Goal: Information Seeking & Learning: Learn about a topic

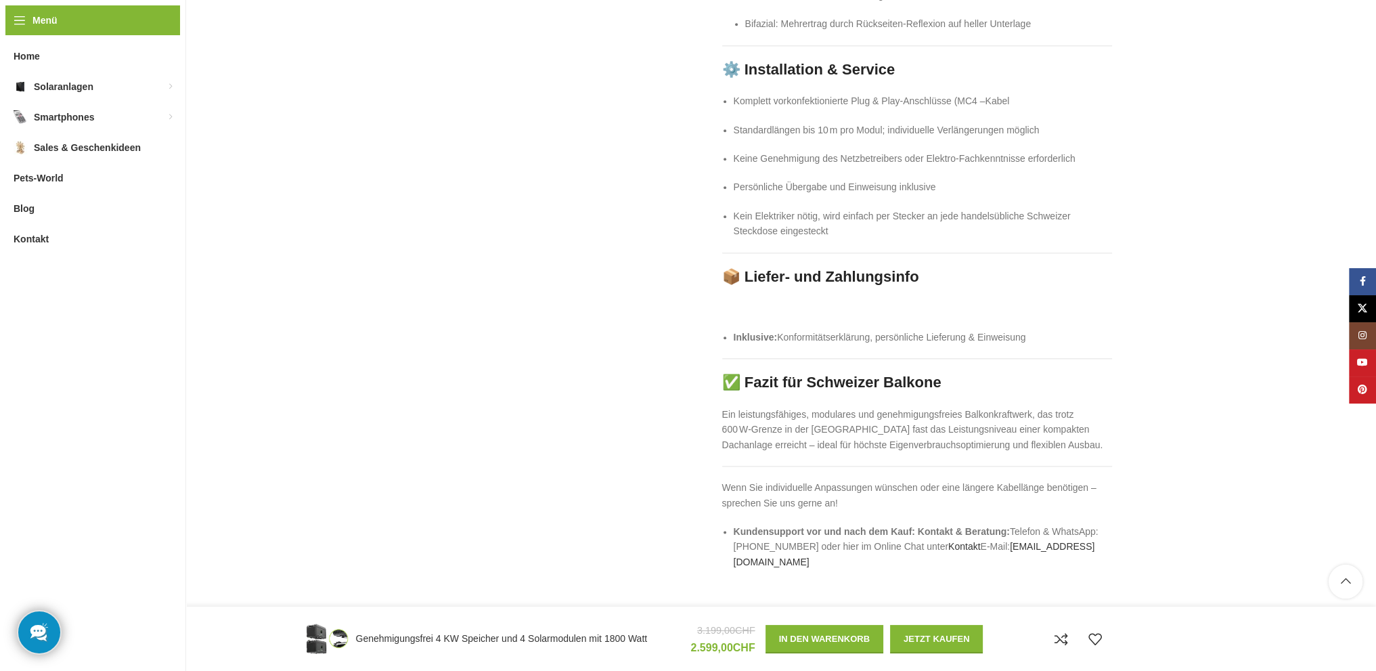
scroll to position [2098, 0]
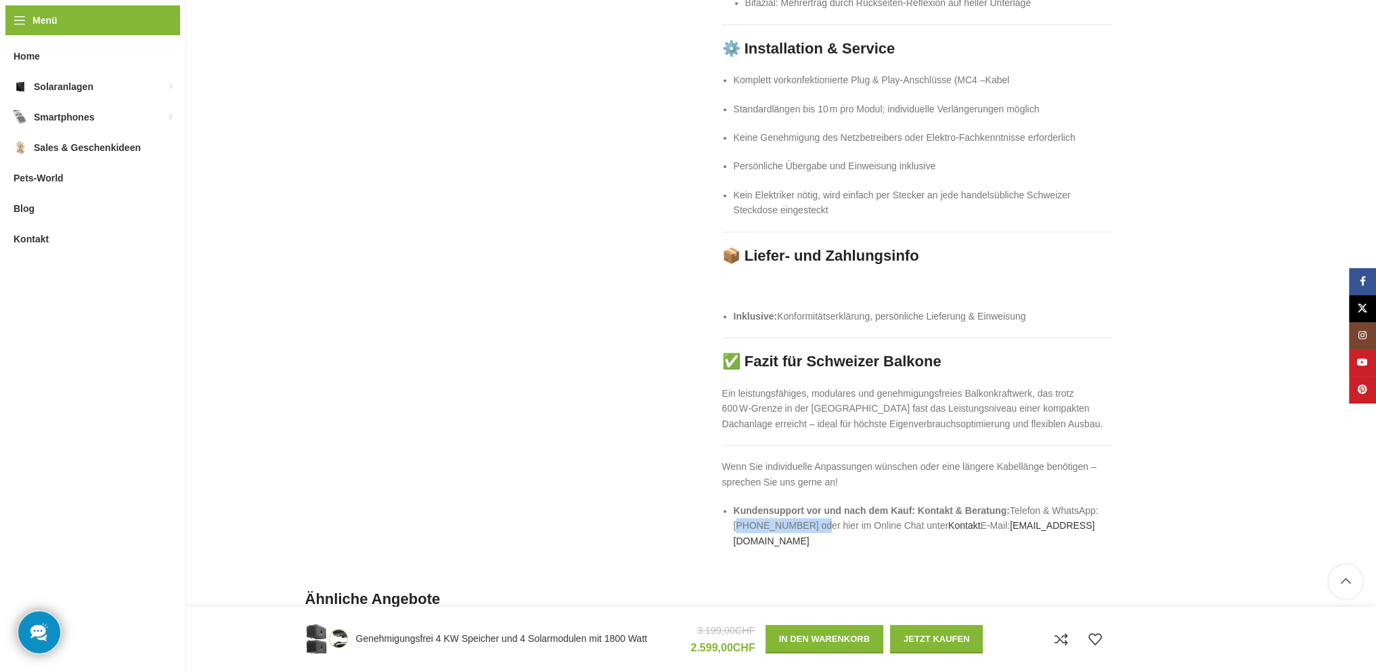
drag, startPoint x: 810, startPoint y: 504, endPoint x: 732, endPoint y: 506, distance: 77.8
click at [732, 506] on ul "Kundensupport vor und nach dem Kauf: Kontakt & Beratung: Telefon & WhatsApp: [P…" at bounding box center [917, 525] width 390 height 45
drag, startPoint x: 808, startPoint y: 508, endPoint x: 734, endPoint y: 509, distance: 73.8
click at [734, 509] on li "Kundensupport vor und nach dem Kauf: Kontakt & Beratung: Telefon & WhatsApp: [P…" at bounding box center [922, 525] width 378 height 45
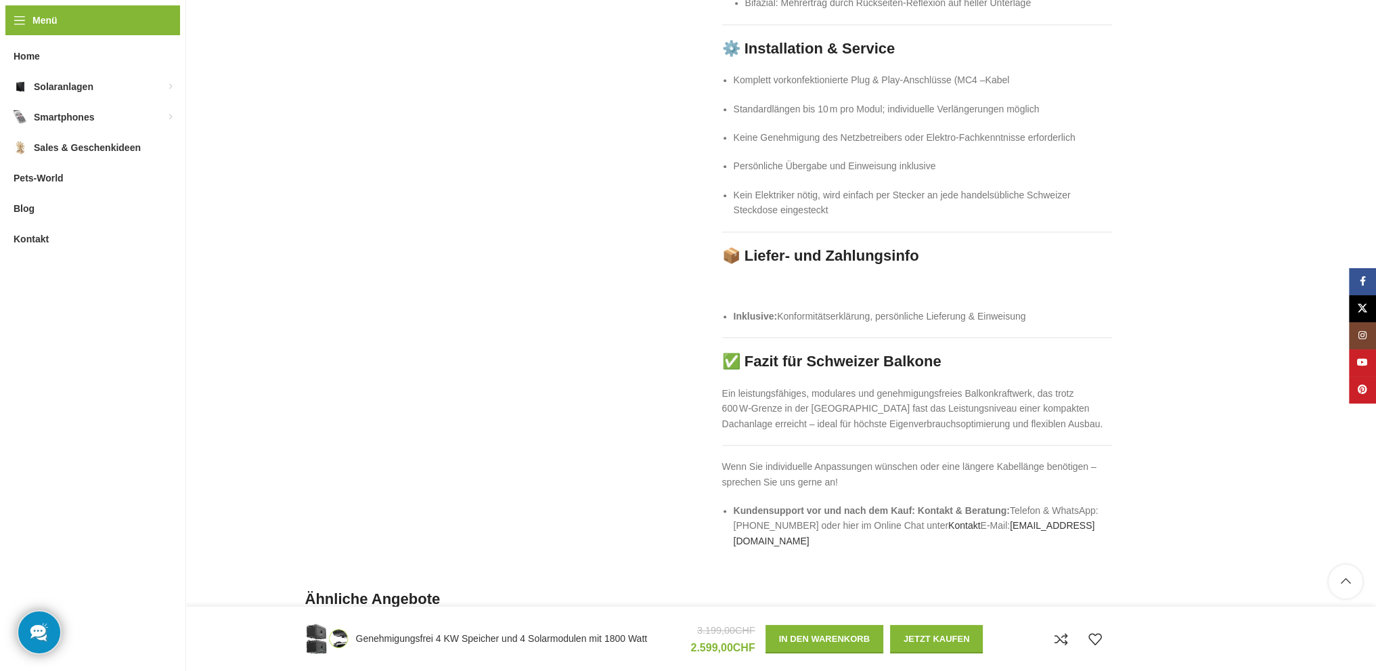
drag, startPoint x: 809, startPoint y: 508, endPoint x: 733, endPoint y: 505, distance: 76.5
click at [733, 505] on li "Kundensupport vor und nach dem Kauf: Kontakt & Beratung: Telefon & WhatsApp: [P…" at bounding box center [922, 525] width 378 height 45
drag, startPoint x: 733, startPoint y: 507, endPoint x: 807, endPoint y: 509, distance: 74.4
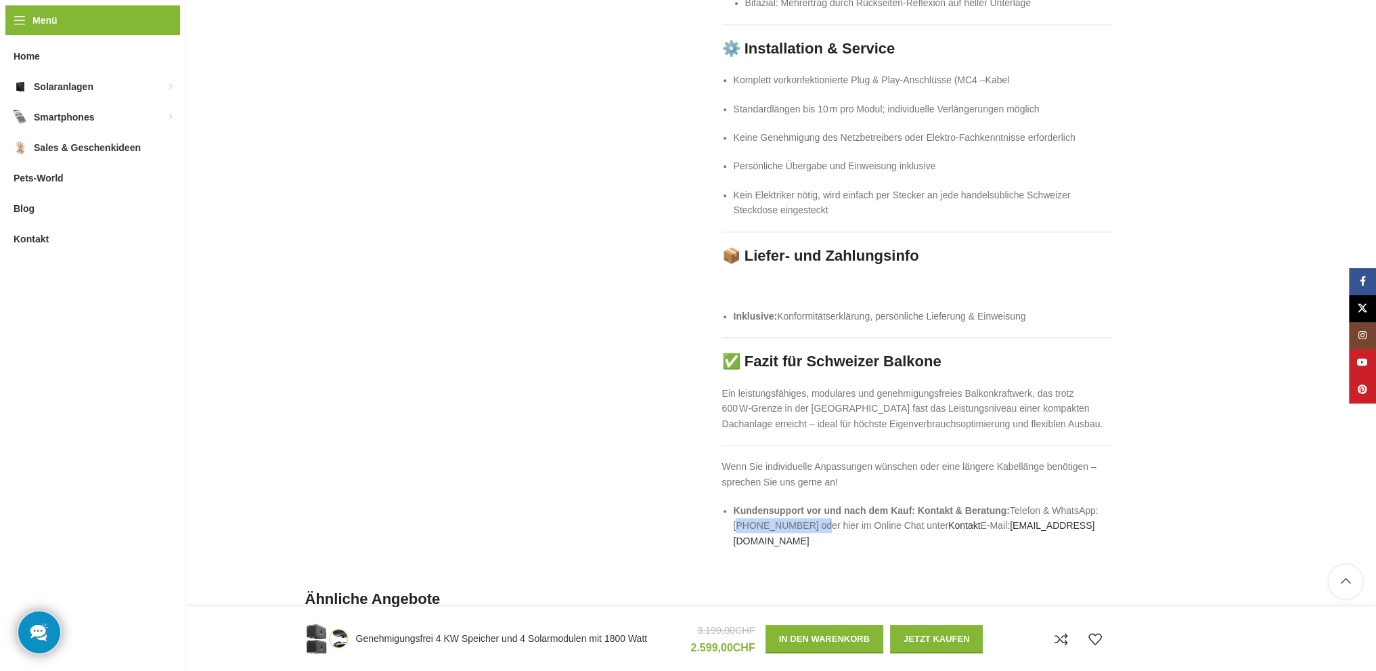
click at [807, 509] on li "Kundensupport vor und nach dem Kauf: Kontakt & Beratung: Telefon & WhatsApp: [P…" at bounding box center [922, 525] width 378 height 45
drag, startPoint x: 809, startPoint y: 508, endPoint x: 725, endPoint y: 503, distance: 84.1
click at [725, 503] on ul "Kundensupport vor und nach dem Kauf: Kontakt & Beratung: Telefon & WhatsApp: [P…" at bounding box center [917, 525] width 390 height 45
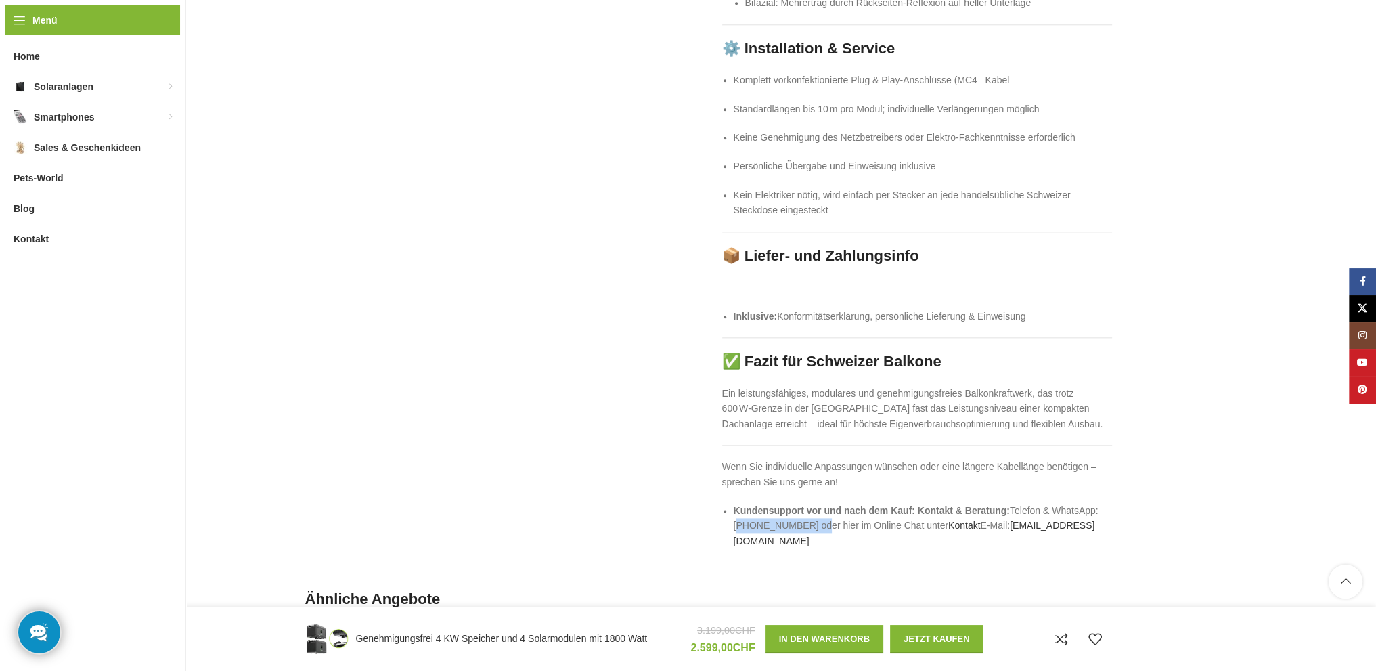
drag, startPoint x: 809, startPoint y: 508, endPoint x: 727, endPoint y: 507, distance: 81.9
click at [727, 507] on ul "Kundensupport vor und nach dem Kauf: Kontakt & Beratung: Telefon & WhatsApp: [P…" at bounding box center [917, 525] width 390 height 45
drag, startPoint x: 779, startPoint y: 538, endPoint x: 792, endPoint y: 526, distance: 16.8
drag, startPoint x: 809, startPoint y: 508, endPoint x: 725, endPoint y: 505, distance: 84.6
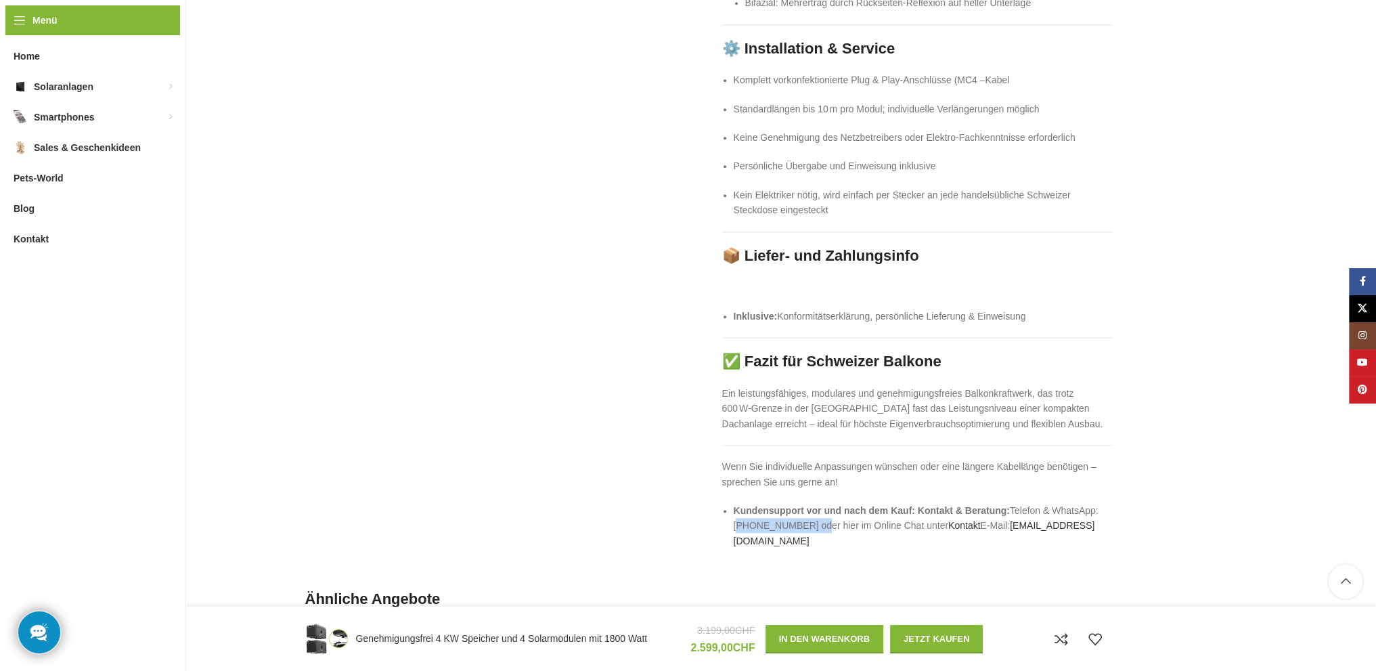
click at [725, 505] on ul "Kundensupport vor und nach dem Kauf: Kontakt & Beratung: Telefon & WhatsApp: [P…" at bounding box center [917, 525] width 390 height 45
drag, startPoint x: 804, startPoint y: 508, endPoint x: 725, endPoint y: 503, distance: 78.6
click at [725, 503] on ul "Kundensupport vor und nach dem Kauf: Kontakt & Beratung: Telefon & WhatsApp: [P…" at bounding box center [917, 525] width 390 height 45
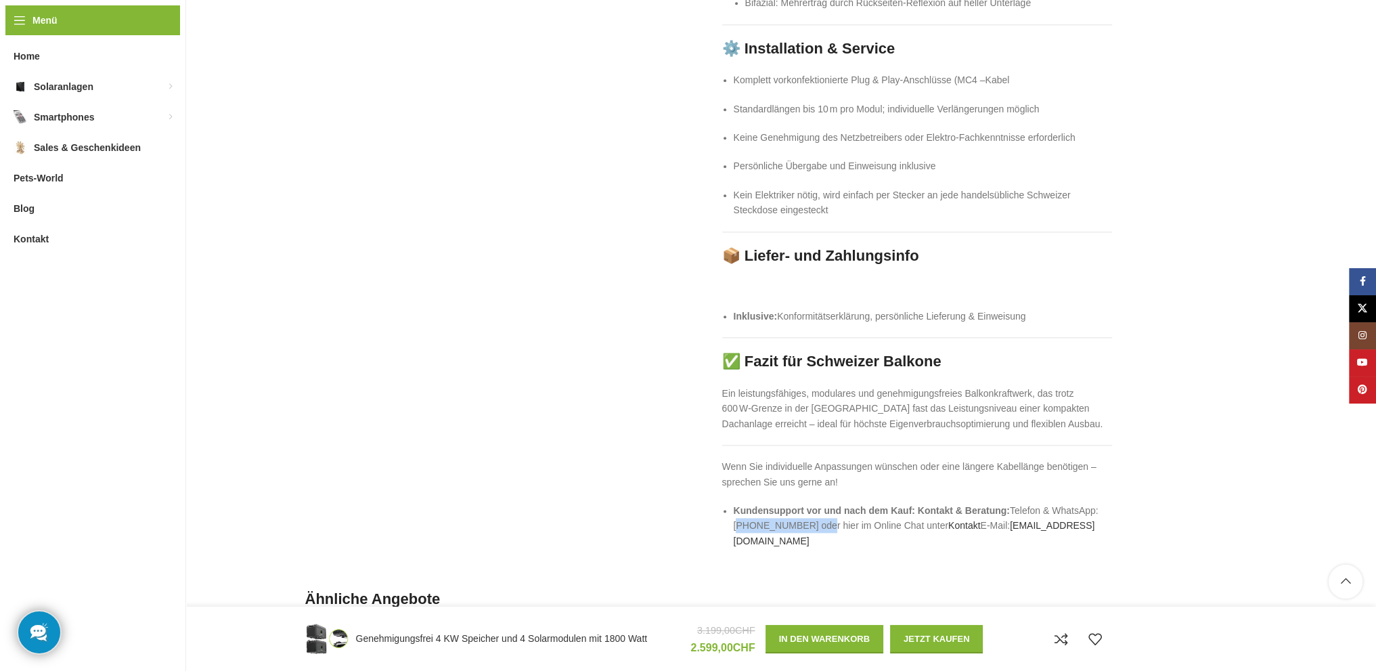
drag, startPoint x: 811, startPoint y: 507, endPoint x: 734, endPoint y: 507, distance: 77.1
click at [734, 507] on li "Kundensupport vor und nach dem Kauf: Kontakt & Beratung: Telefon & WhatsApp: [P…" at bounding box center [922, 525] width 378 height 45
drag, startPoint x: 732, startPoint y: 509, endPoint x: 809, endPoint y: 511, distance: 76.5
click at [809, 511] on ul "Kundensupport vor und nach dem Kauf: Kontakt & Beratung: Telefon & WhatsApp: [P…" at bounding box center [917, 525] width 390 height 45
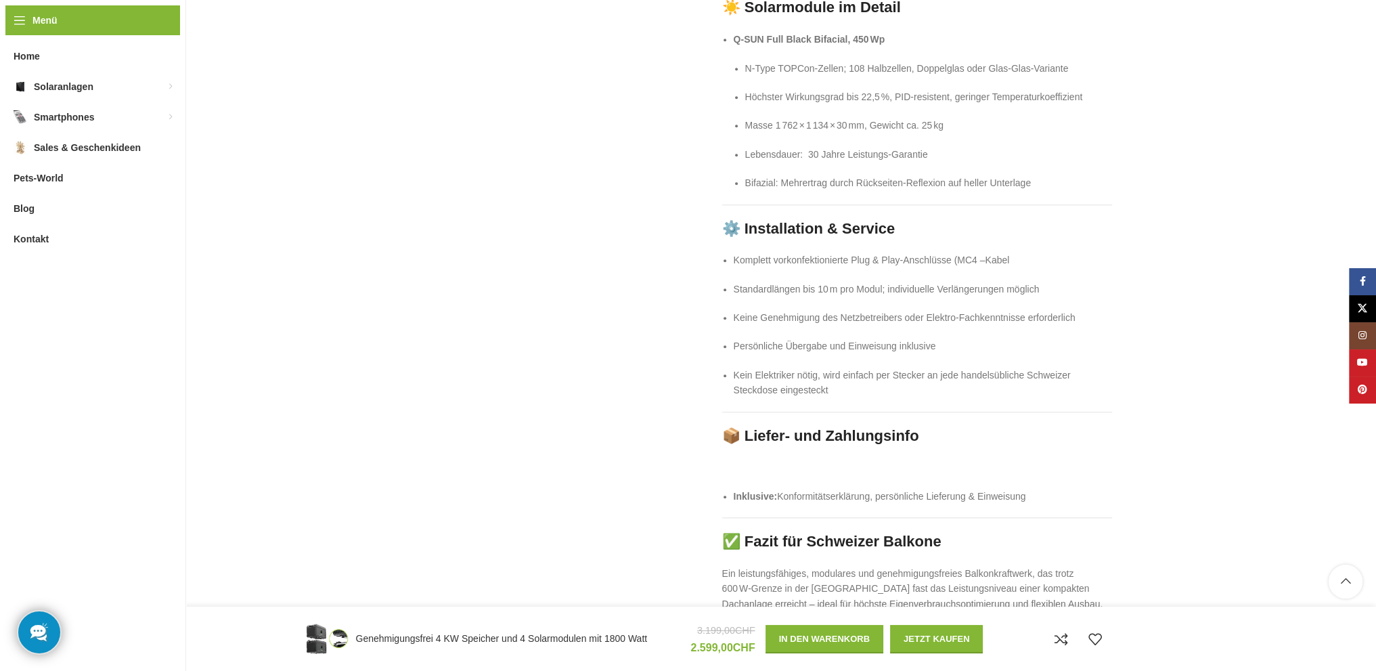
scroll to position [1917, 0]
